Goal: Task Accomplishment & Management: Manage account settings

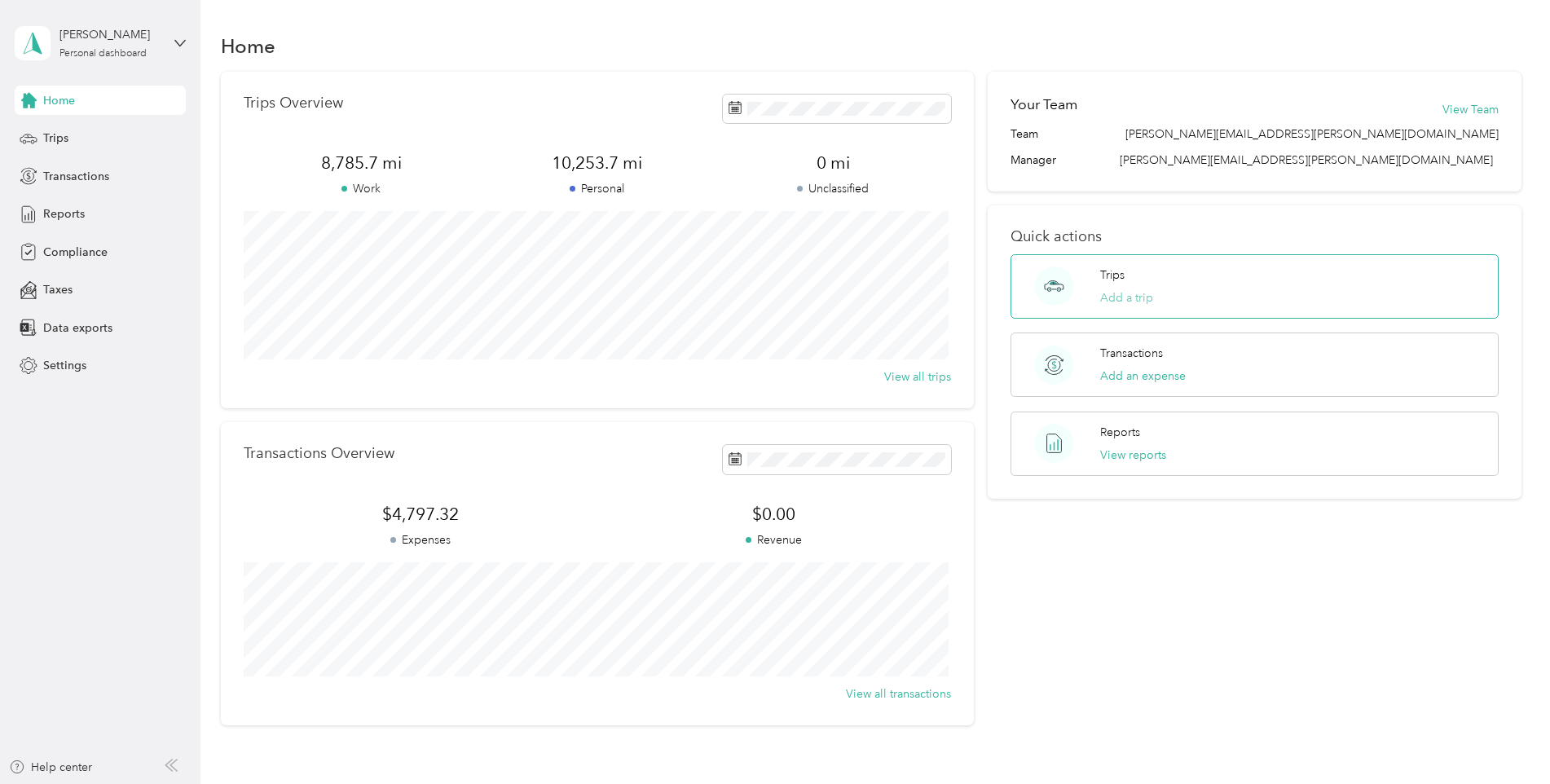
click at [1109, 291] on button "Add a trip" at bounding box center [1126, 298] width 53 height 17
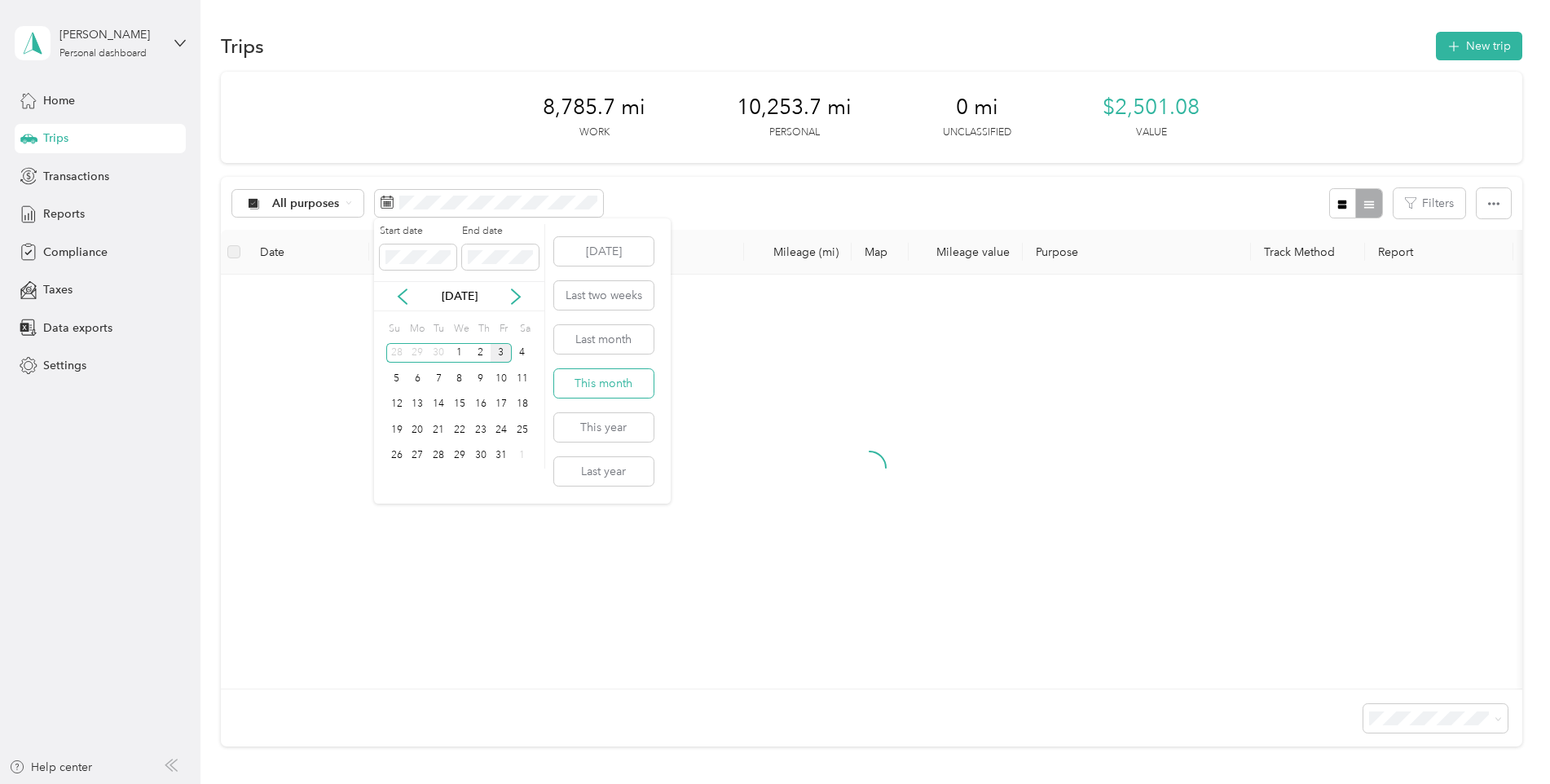
click at [590, 389] on button "This month" at bounding box center [604, 382] width 99 height 28
